Goal: Task Accomplishment & Management: Use online tool/utility

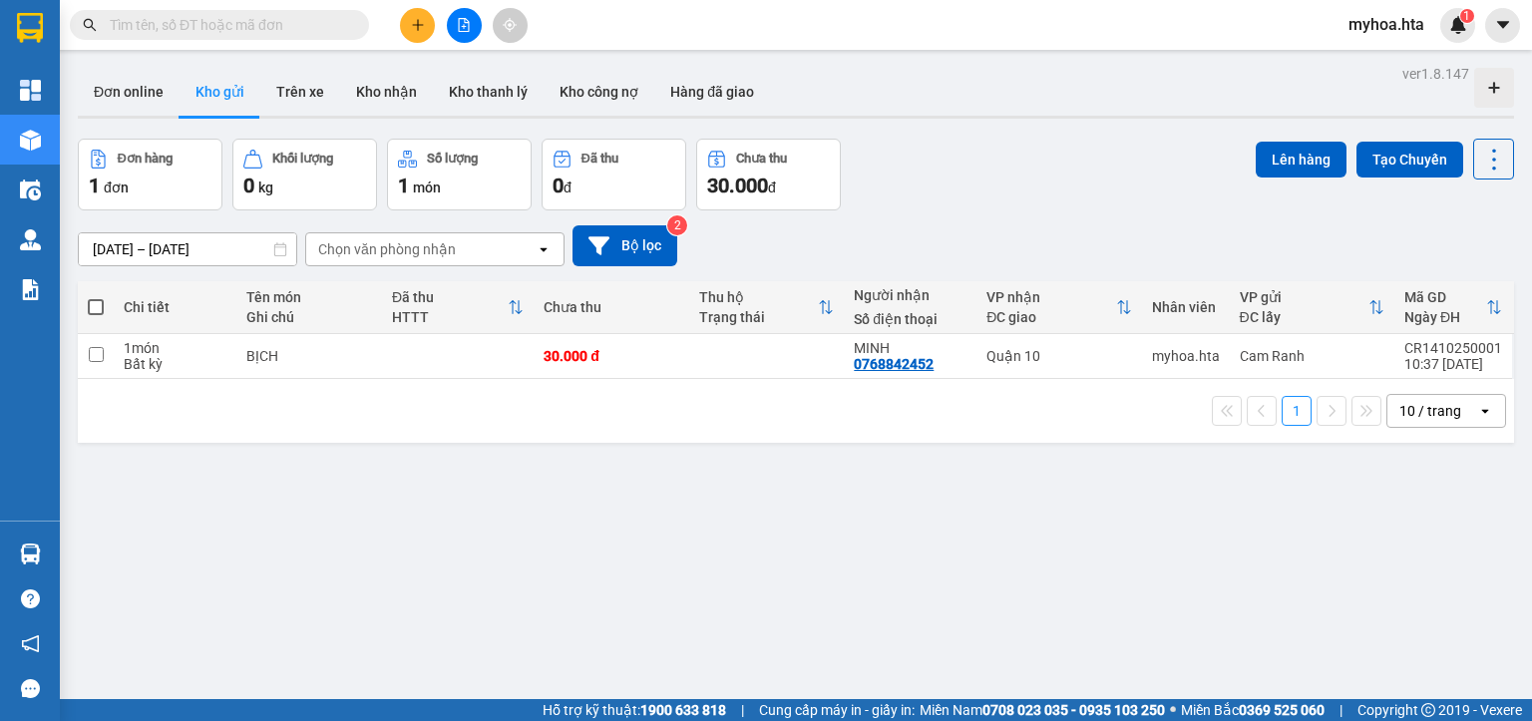
click at [486, 20] on div at bounding box center [464, 25] width 150 height 35
click at [460, 30] on icon "file-add" at bounding box center [464, 25] width 14 height 14
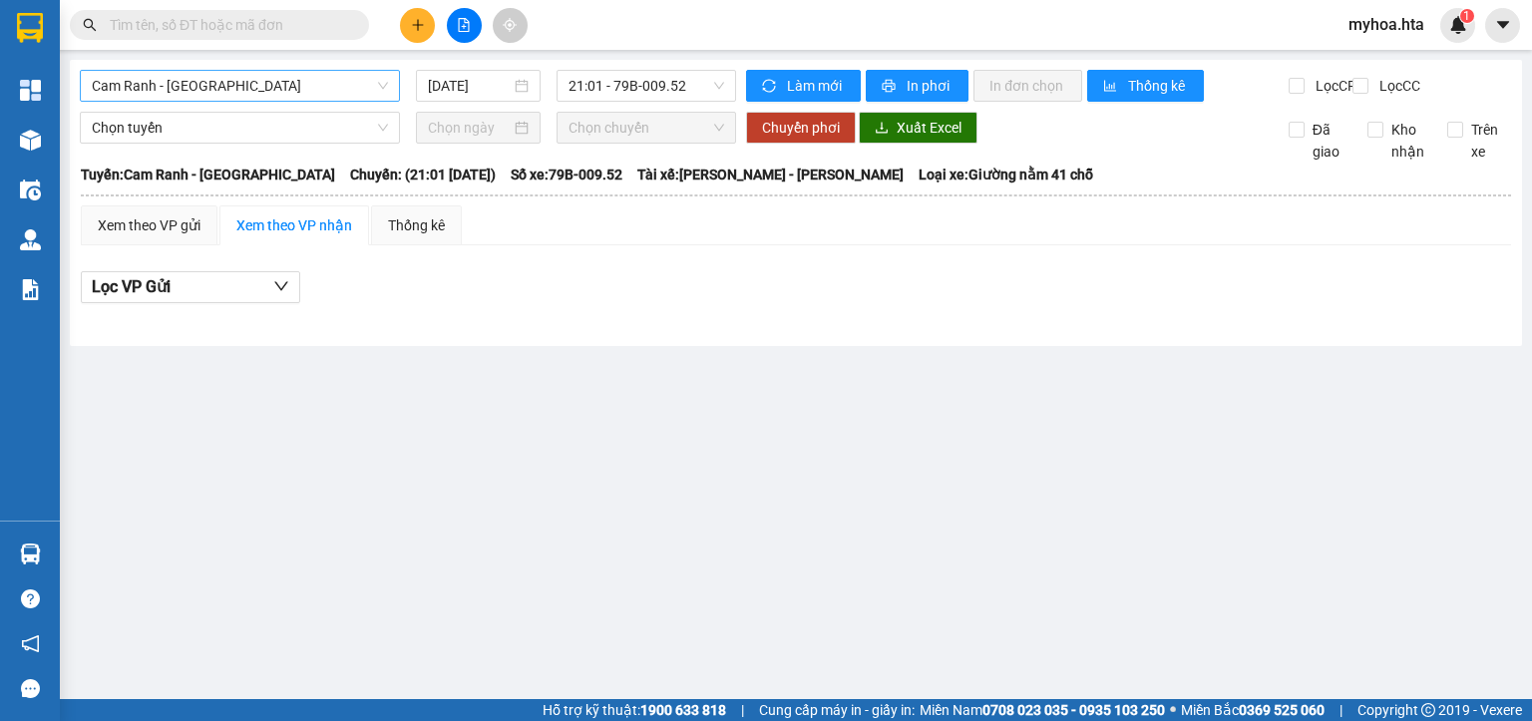
click at [256, 99] on span "Cam Ranh - Sài Gòn" at bounding box center [240, 86] width 296 height 30
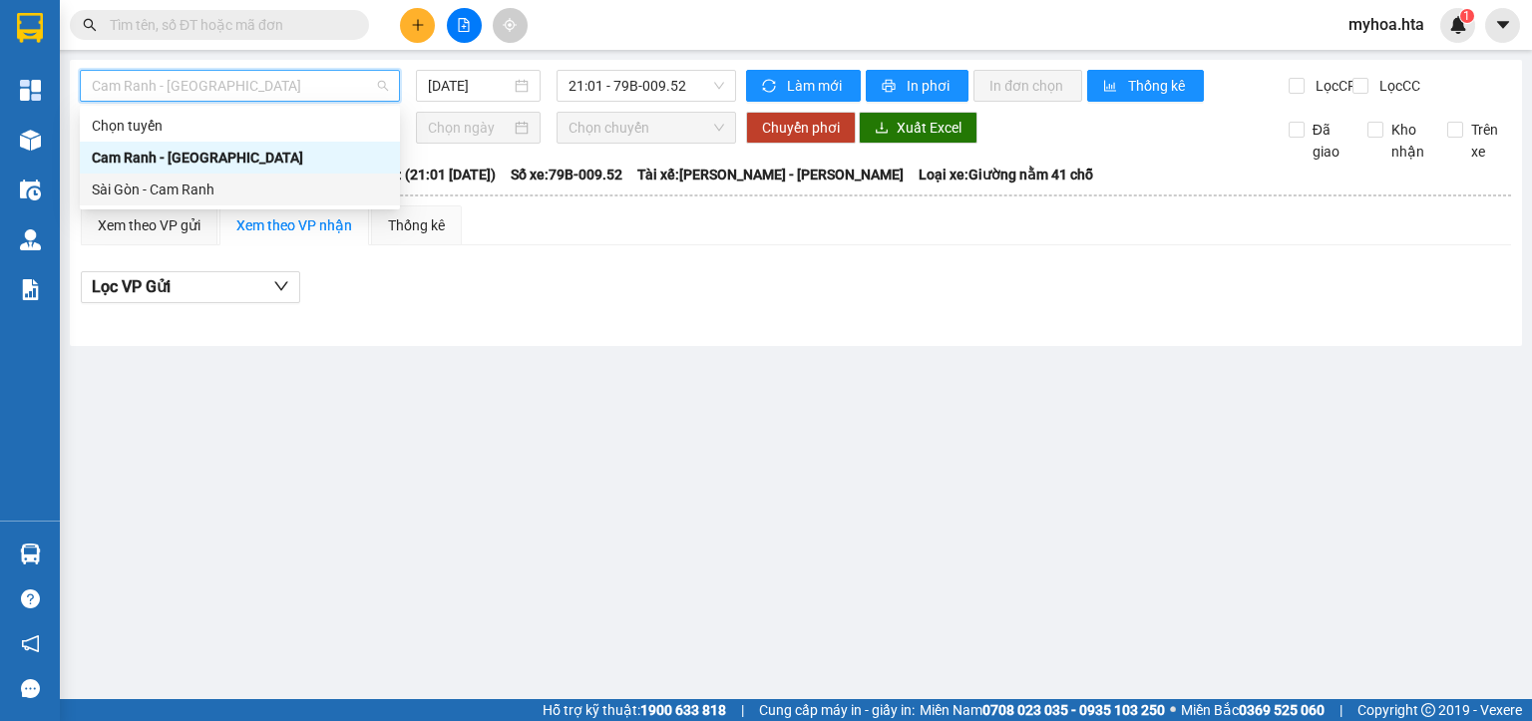
drag, startPoint x: 213, startPoint y: 192, endPoint x: 236, endPoint y: 173, distance: 29.8
click at [213, 193] on div "Sài Gòn - Cam Ranh" at bounding box center [240, 190] width 296 height 22
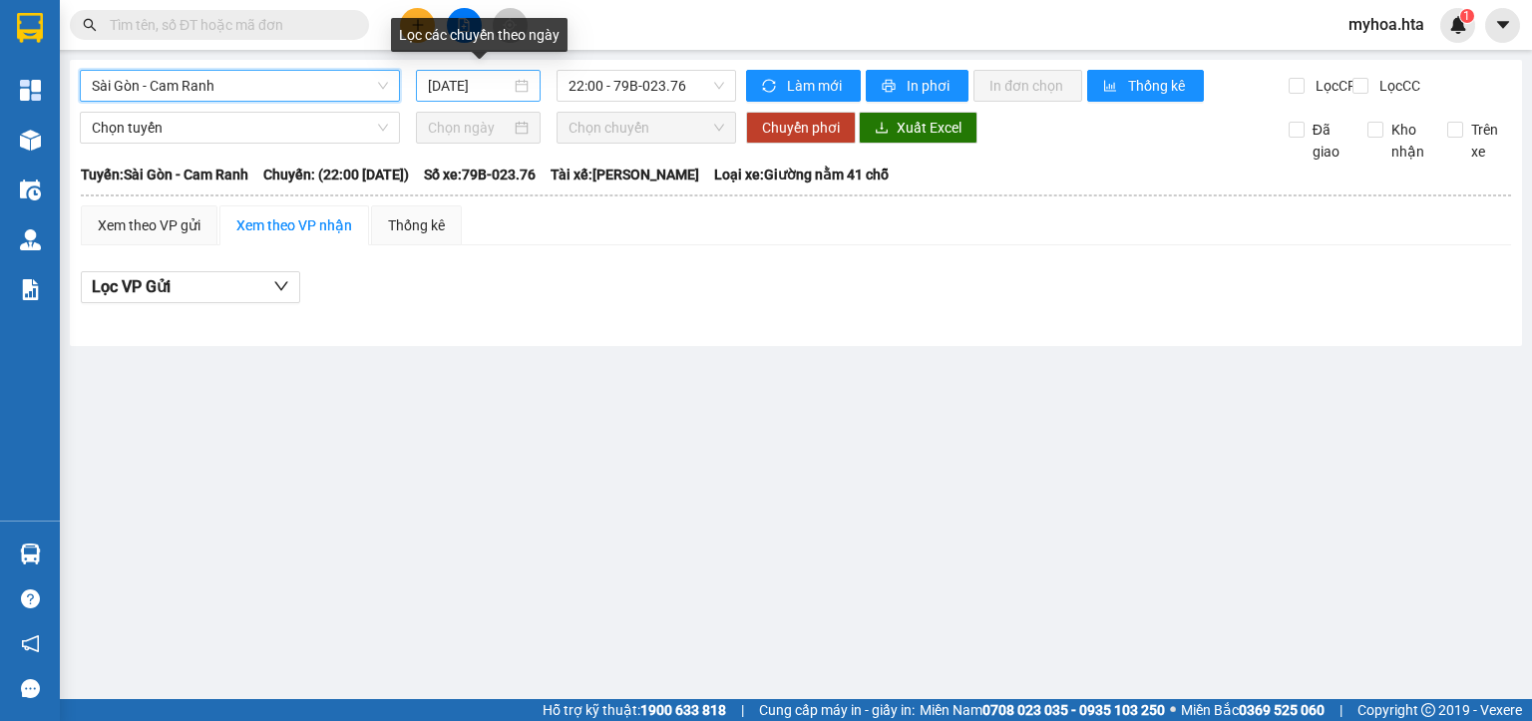
click at [463, 85] on input "14/10/2025" at bounding box center [469, 86] width 82 height 22
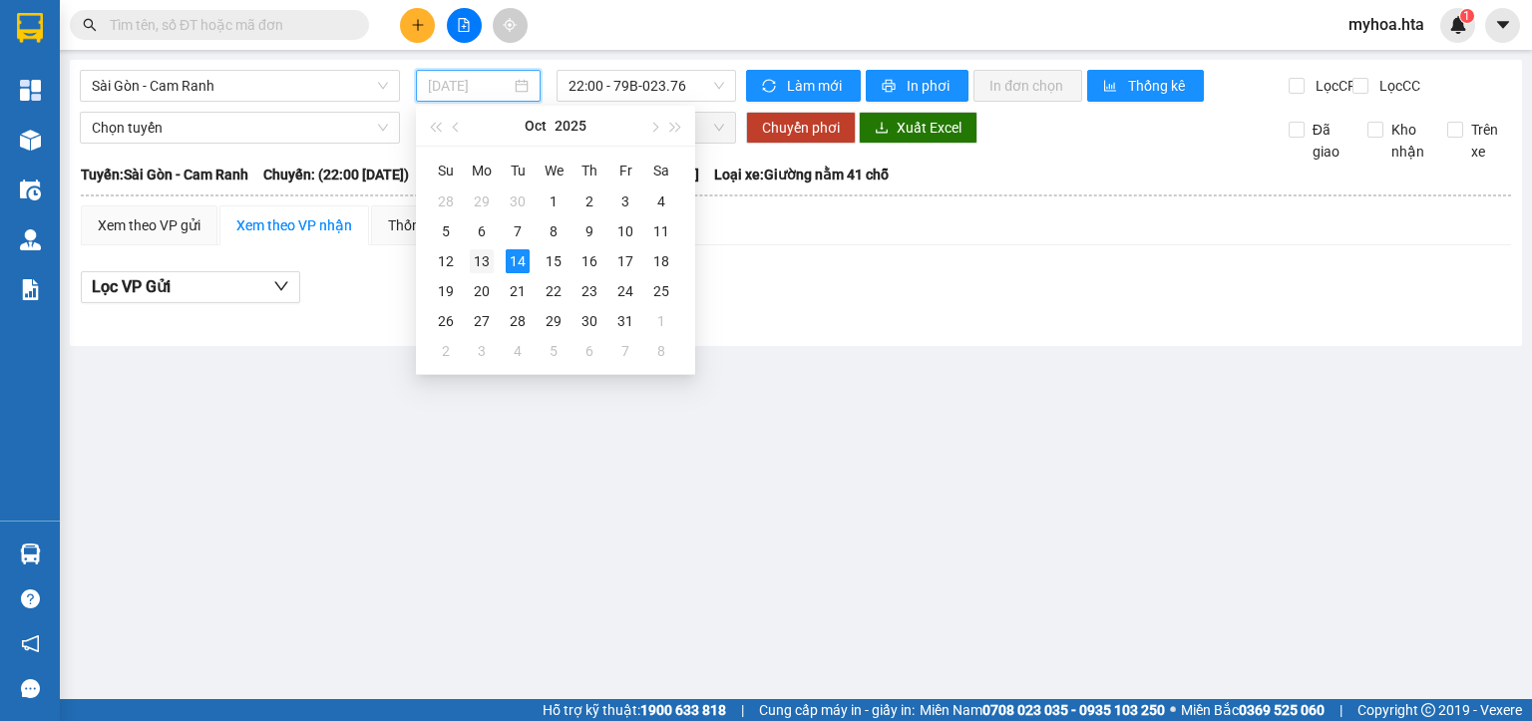
click at [483, 262] on div "13" at bounding box center [482, 261] width 24 height 24
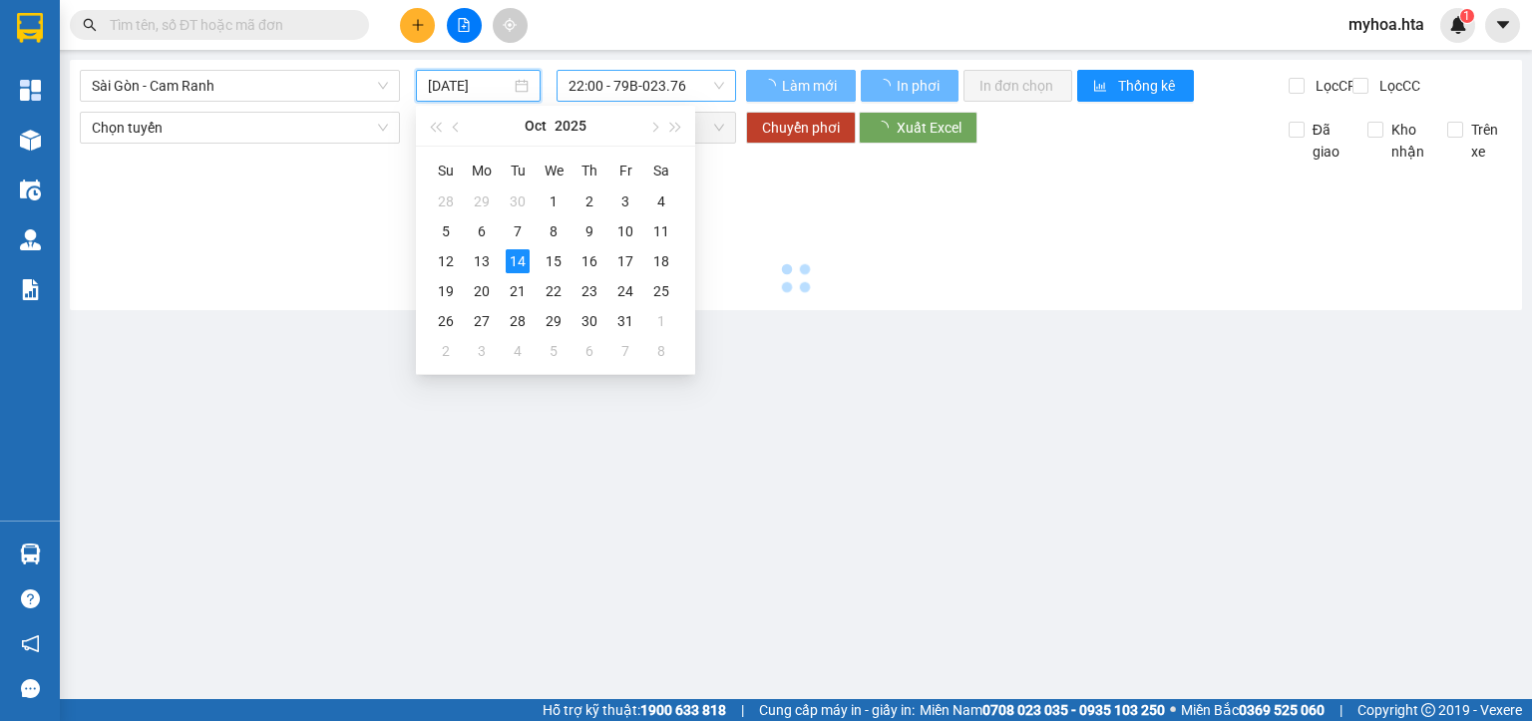
type input "13/10/2025"
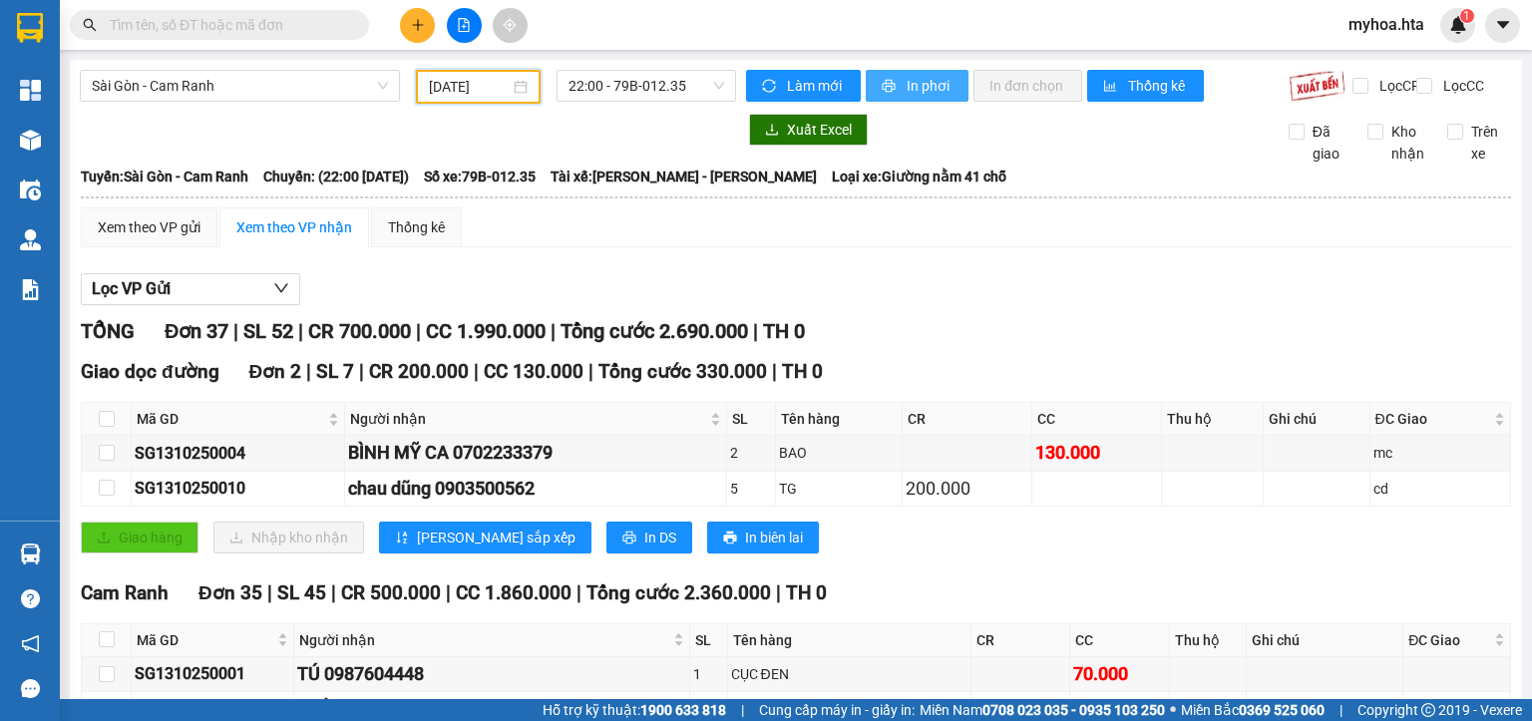
click at [927, 94] on span "In phơi" at bounding box center [930, 86] width 46 height 22
click at [176, 85] on span "Sài Gòn - Cam Ranh" at bounding box center [240, 86] width 296 height 30
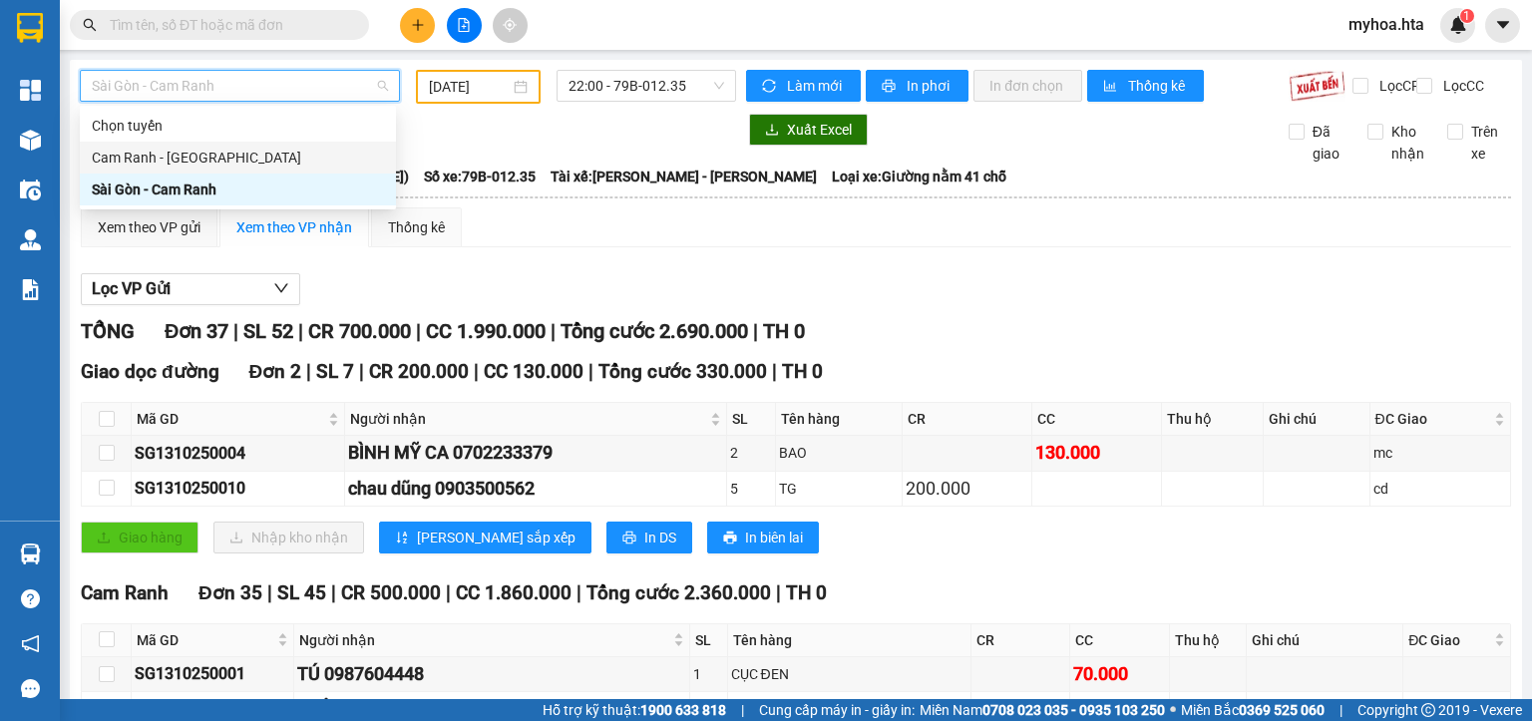
click at [138, 157] on div "Cam Ranh - Sài Gòn" at bounding box center [238, 158] width 292 height 22
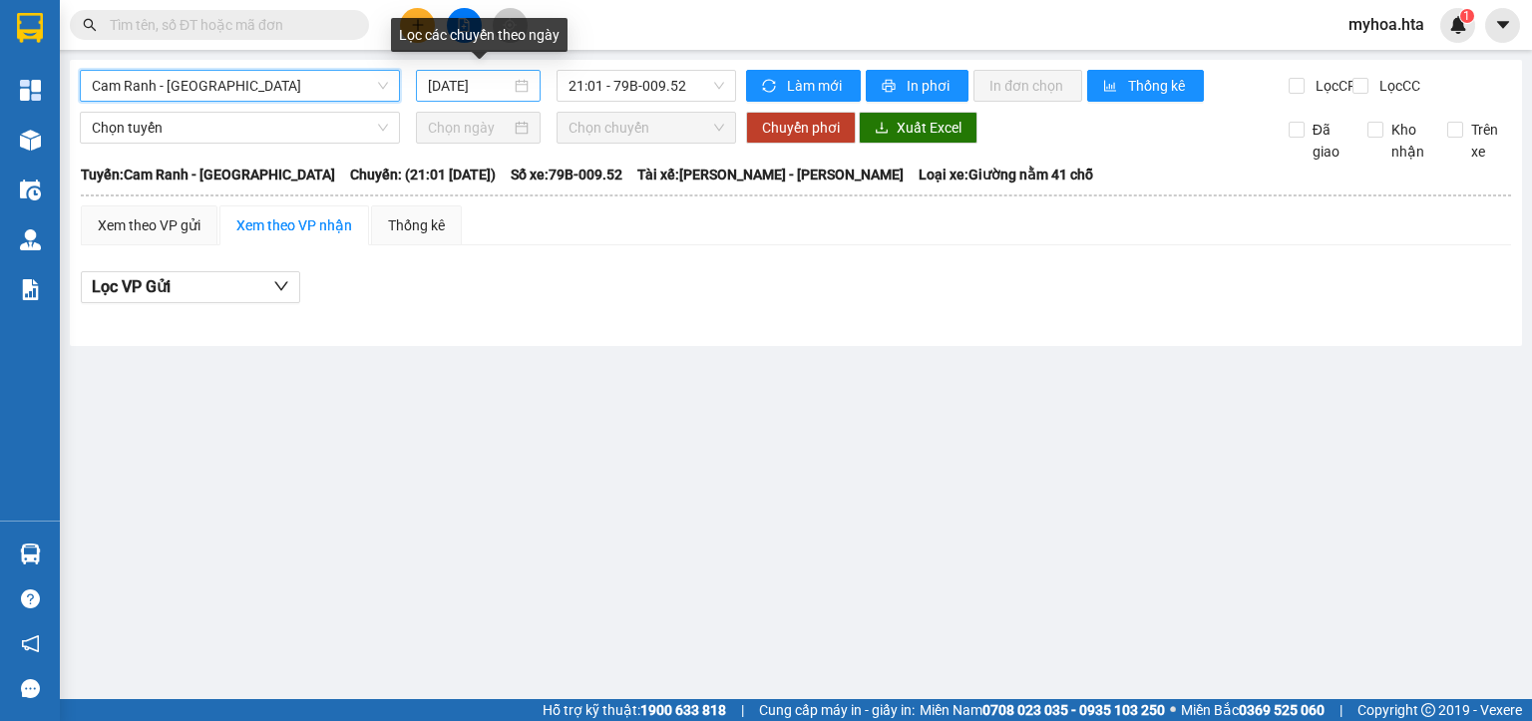
click at [443, 80] on input "14/10/2025" at bounding box center [469, 86] width 82 height 22
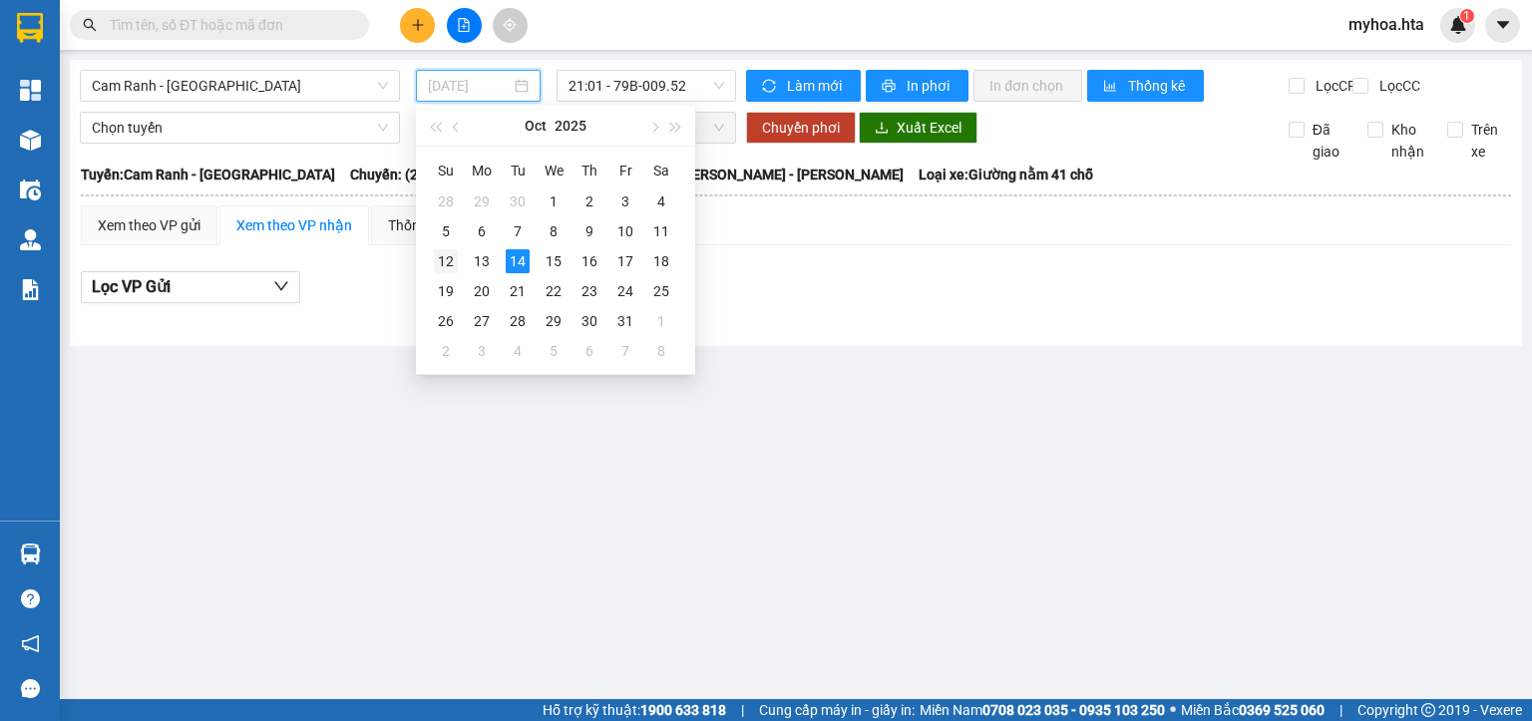
click at [450, 258] on div "12" at bounding box center [446, 261] width 24 height 24
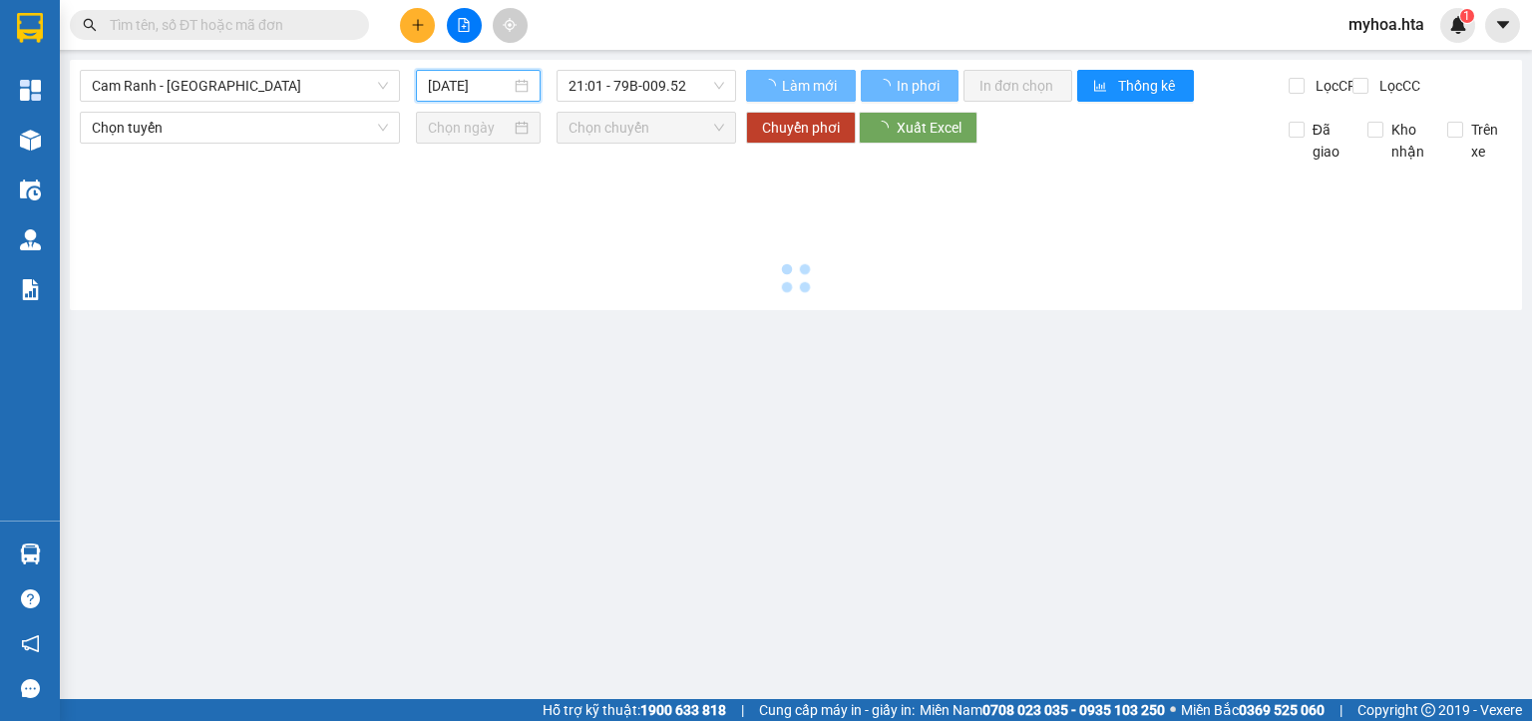
type input "12/10/2025"
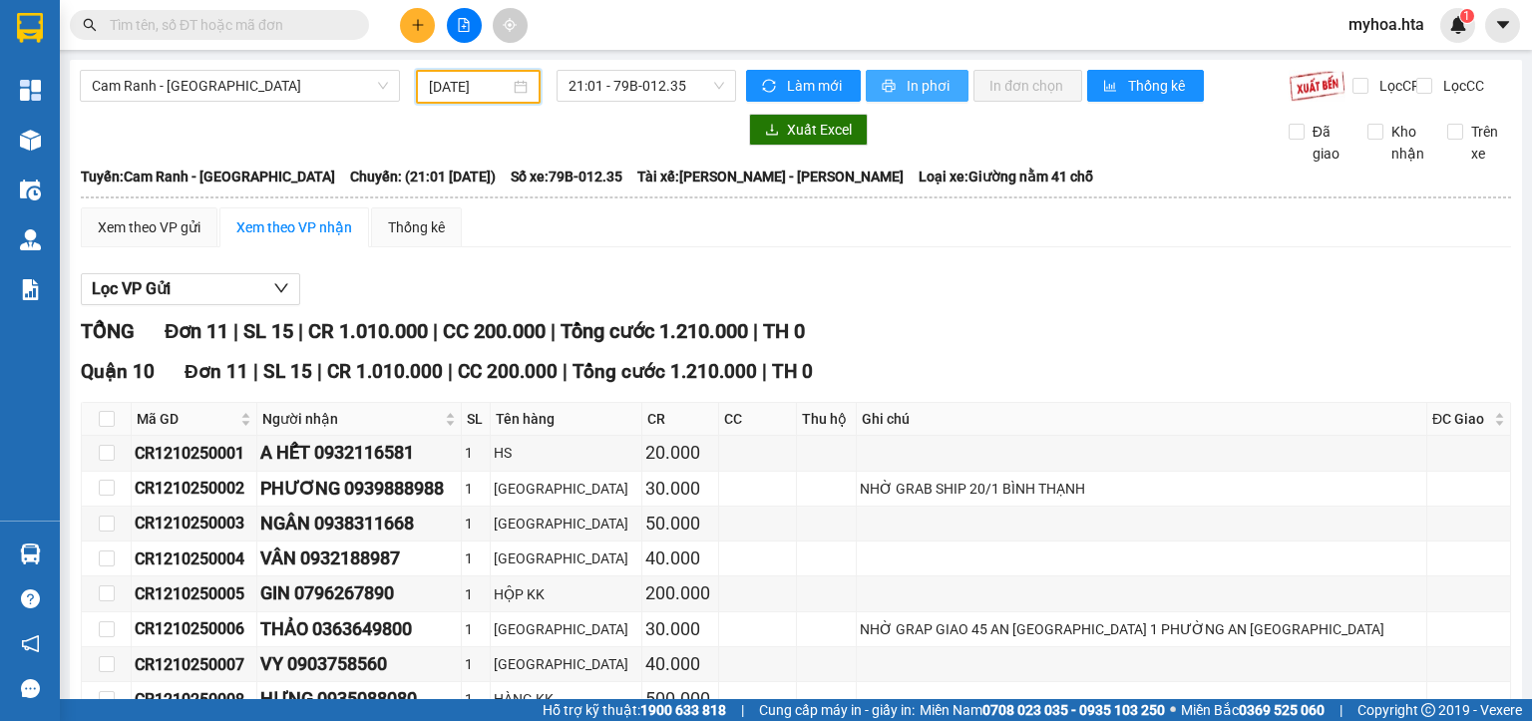
click at [883, 80] on icon "printer" at bounding box center [889, 86] width 13 height 13
